Goal: Task Accomplishment & Management: Manage account settings

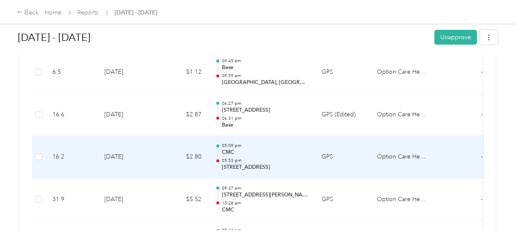
scroll to position [213, 0]
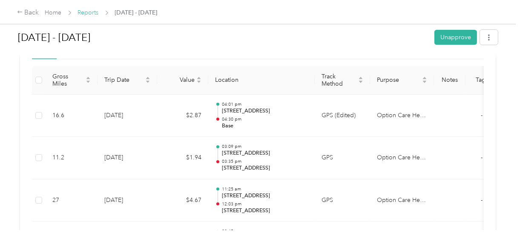
click at [87, 14] on link "Reports" at bounding box center [88, 12] width 21 height 7
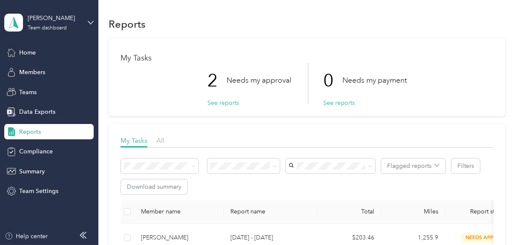
scroll to position [85, 0]
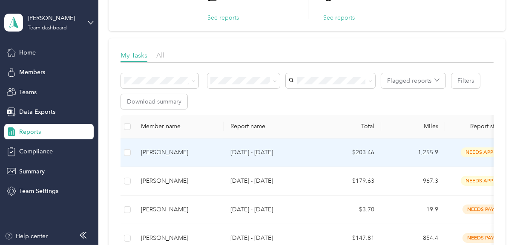
click at [162, 152] on div "[PERSON_NAME]" at bounding box center [179, 152] width 76 height 9
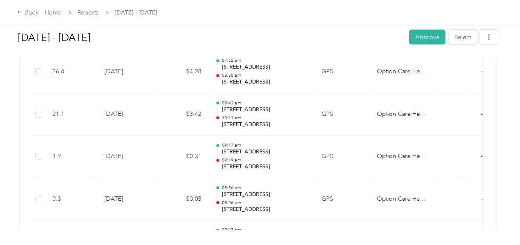
scroll to position [1447, 0]
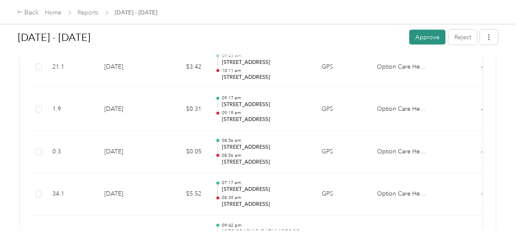
click at [419, 38] on button "Approve" at bounding box center [427, 37] width 36 height 15
click at [87, 11] on link "Reports" at bounding box center [88, 12] width 21 height 7
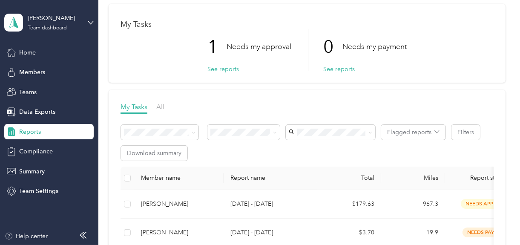
scroll to position [85, 0]
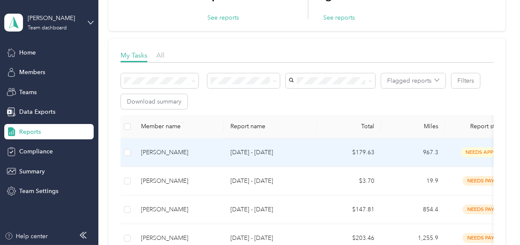
click at [154, 149] on div "[PERSON_NAME]" at bounding box center [179, 152] width 76 height 9
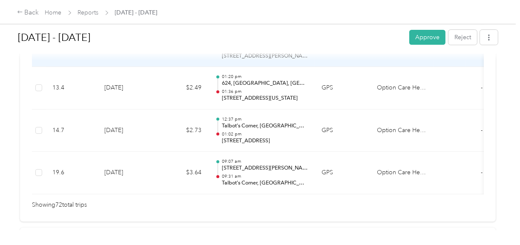
scroll to position [3064, 0]
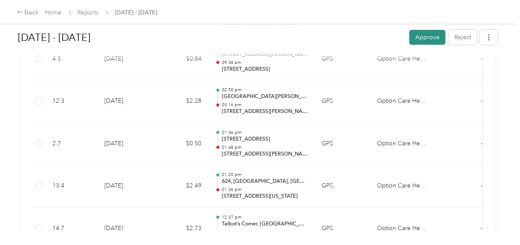
click at [417, 37] on button "Approve" at bounding box center [427, 37] width 36 height 15
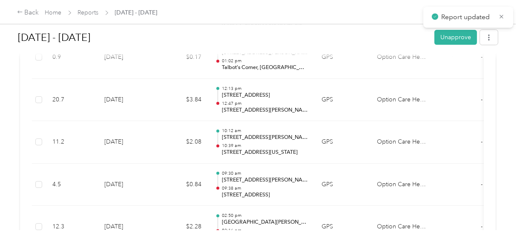
scroll to position [2937, 0]
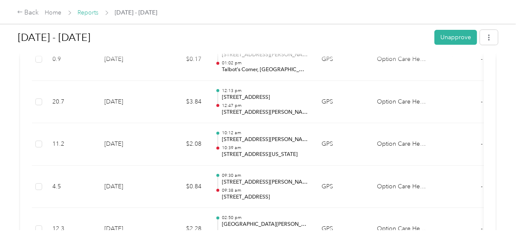
click at [84, 11] on link "Reports" at bounding box center [88, 12] width 21 height 7
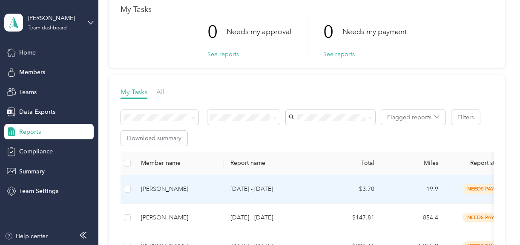
scroll to position [43, 0]
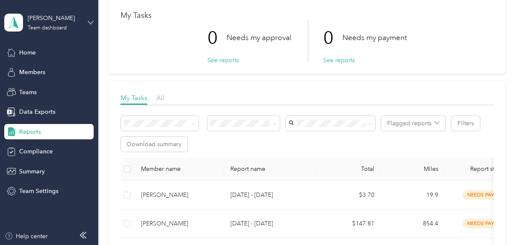
click at [92, 21] on icon at bounding box center [91, 23] width 6 height 6
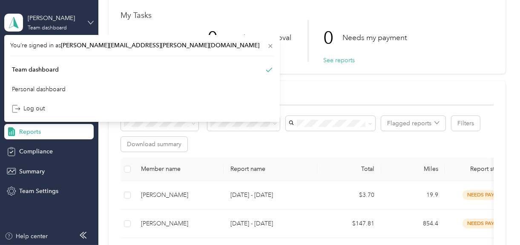
click at [92, 21] on icon at bounding box center [91, 23] width 6 height 6
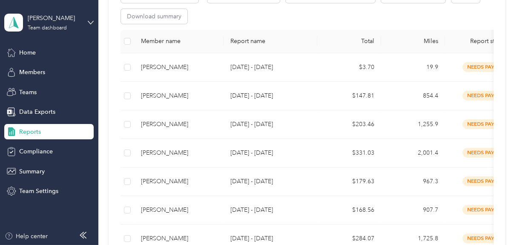
scroll to position [0, 0]
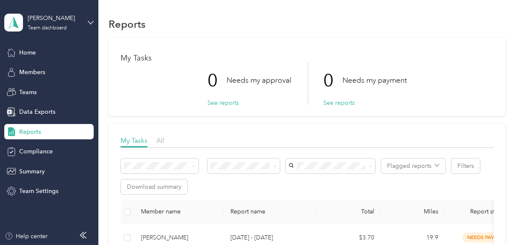
click at [26, 132] on span "Reports" at bounding box center [30, 131] width 22 height 9
click at [28, 48] on span "Home" at bounding box center [27, 52] width 17 height 9
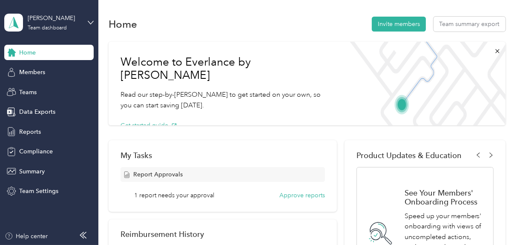
click at [159, 195] on span "1 report needs your approval" at bounding box center [174, 195] width 80 height 9
click at [301, 196] on button "Approve reports" at bounding box center [302, 195] width 46 height 9
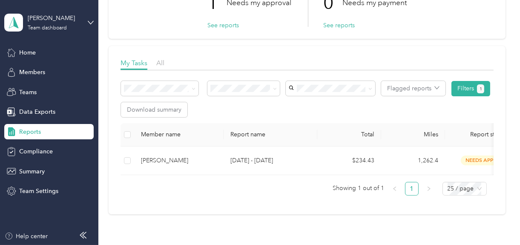
scroll to position [85, 0]
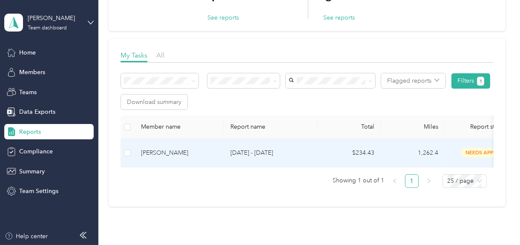
click at [172, 154] on div "[PERSON_NAME]" at bounding box center [179, 152] width 76 height 9
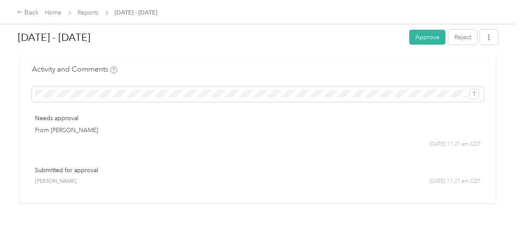
scroll to position [3929, 0]
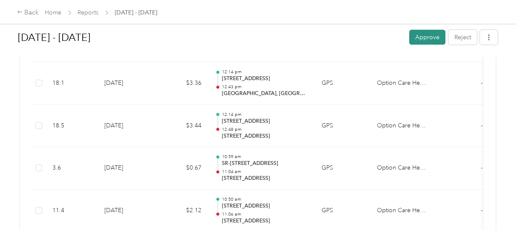
click at [429, 37] on button "Approve" at bounding box center [427, 37] width 36 height 15
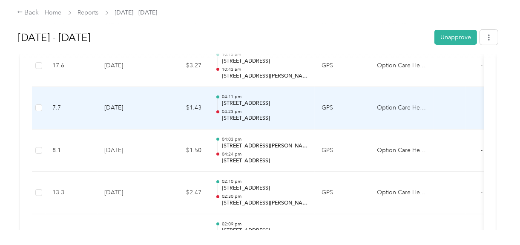
scroll to position [3631, 0]
